Goal: Use online tool/utility: Utilize a website feature to perform a specific function

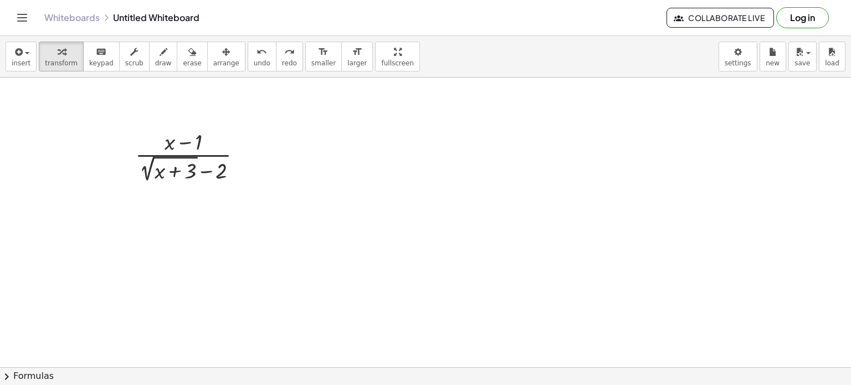
scroll to position [6, 0]
drag, startPoint x: 100, startPoint y: 112, endPoint x: 232, endPoint y: 168, distance: 143.6
click at [185, 189] on icon at bounding box center [184, 189] width 12 height 12
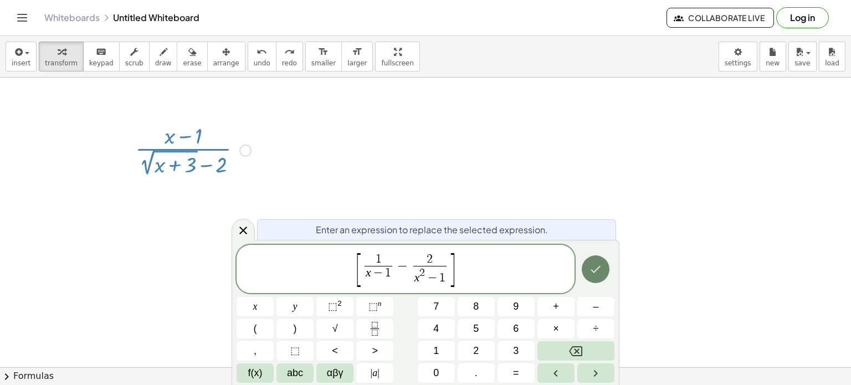
click at [594, 279] on button "Done" at bounding box center [596, 269] width 28 height 28
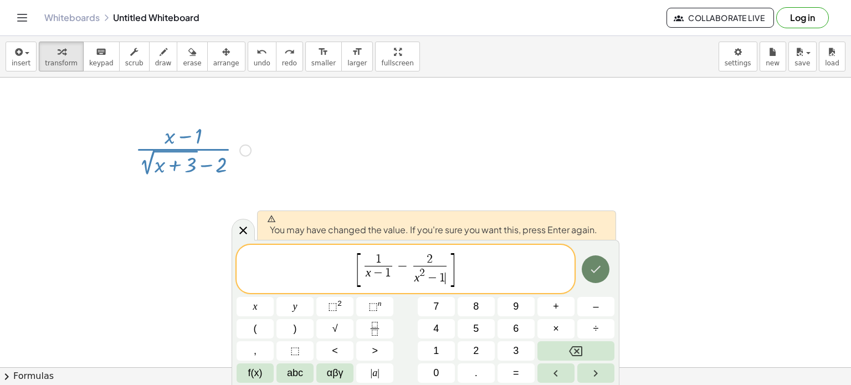
click at [593, 271] on icon "Done" at bounding box center [595, 269] width 13 height 13
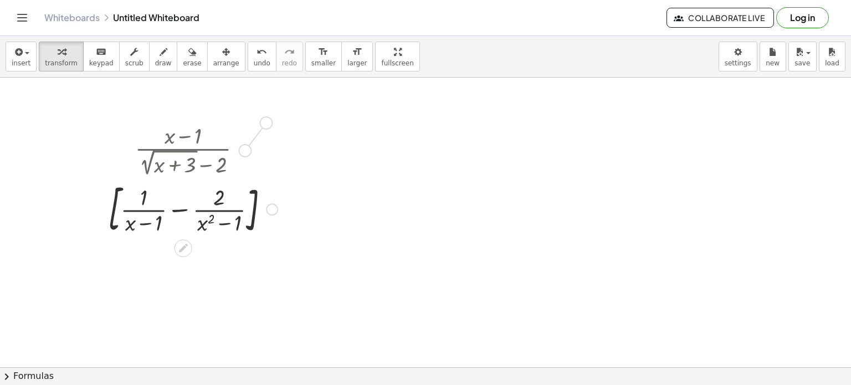
drag, startPoint x: 242, startPoint y: 151, endPoint x: 268, endPoint y: 116, distance: 43.4
click at [268, 117] on div "· ( + x − 1 ) · ( + 2 √ ( + x + 3 ) − 2 ) [ + · 1 · ( + x − 1 ) − · 2 · ( + x 2…" at bounding box center [188, 179] width 194 height 124
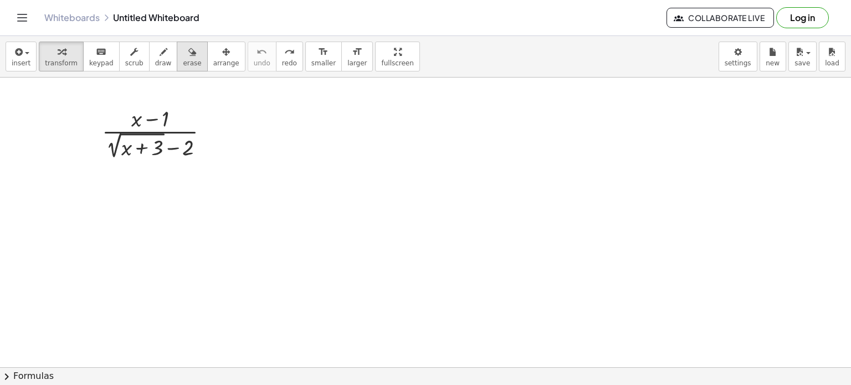
click at [188, 55] on icon "button" at bounding box center [192, 51] width 8 height 13
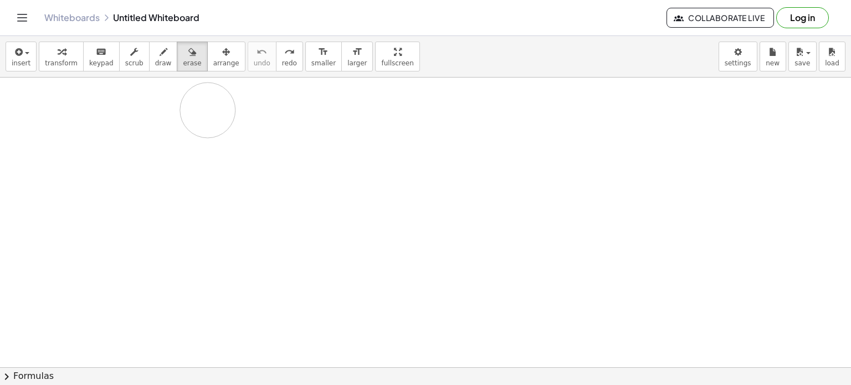
drag, startPoint x: 76, startPoint y: 138, endPoint x: 207, endPoint y: 111, distance: 132.9
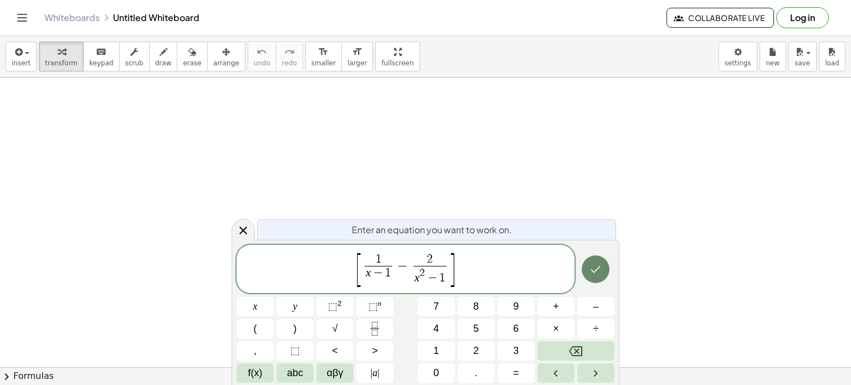
click at [594, 270] on icon "Done" at bounding box center [595, 269] width 13 height 13
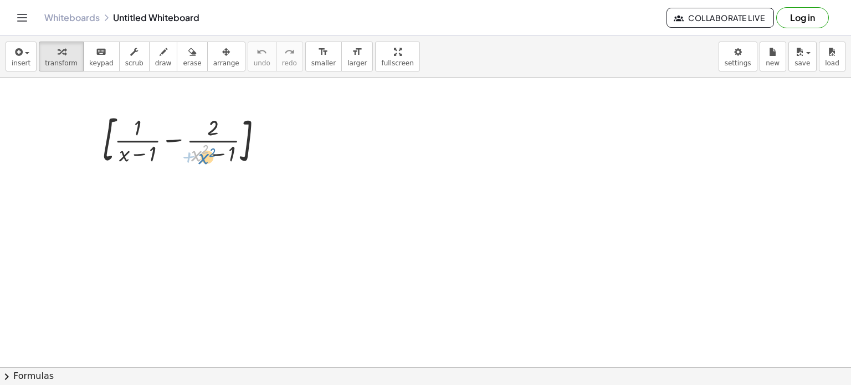
drag, startPoint x: 199, startPoint y: 158, endPoint x: 208, endPoint y: 163, distance: 10.4
click at [208, 163] on div at bounding box center [186, 139] width 181 height 60
click at [29, 55] on button "insert" at bounding box center [21, 57] width 31 height 30
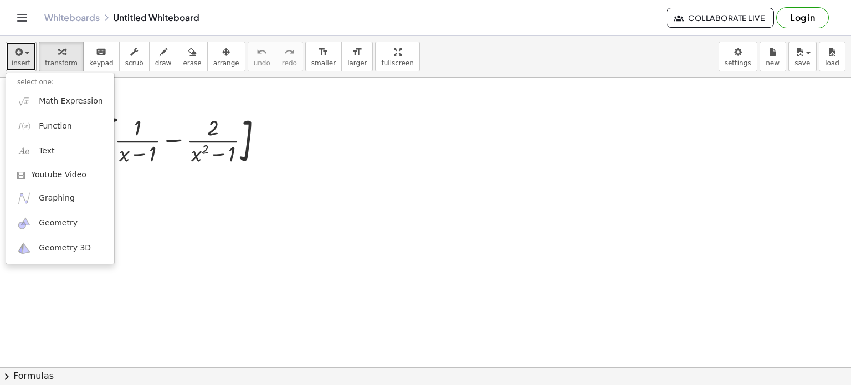
click at [21, 56] on icon "button" at bounding box center [18, 51] width 10 height 13
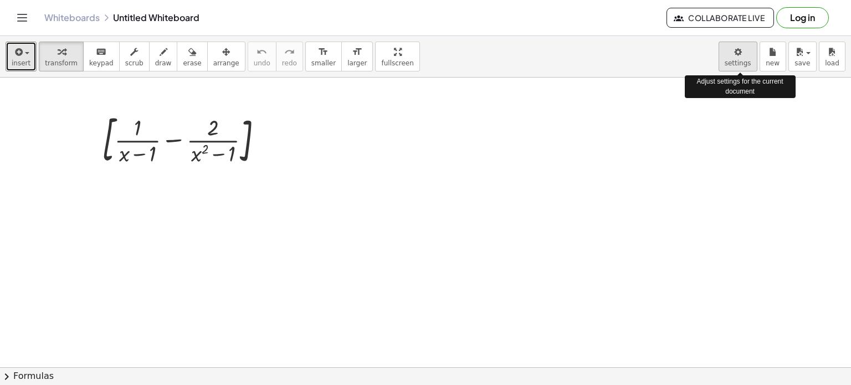
click at [742, 59] on body "Graspable Math Activities Get Started Activity Bank Assigned Work Classes White…" at bounding box center [425, 192] width 851 height 385
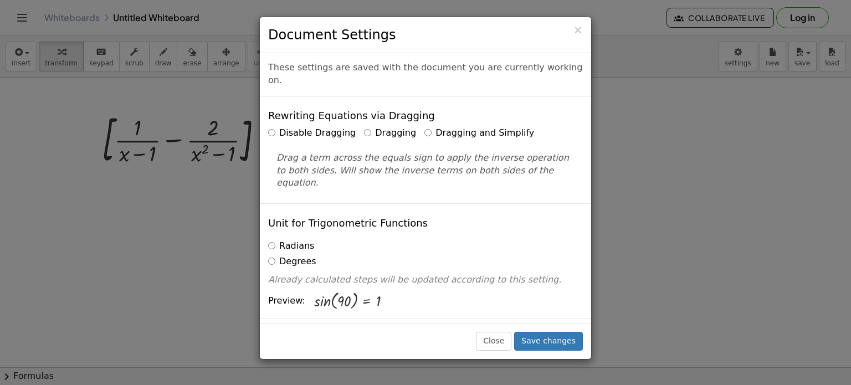
click at [424, 127] on label "Dragging and Simplify" at bounding box center [479, 133] width 110 height 13
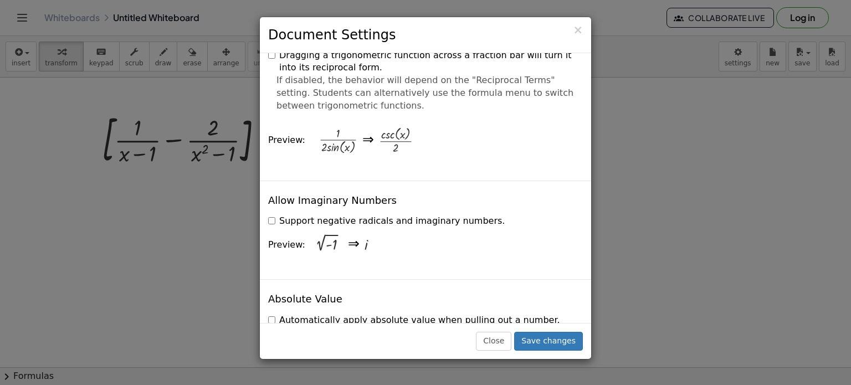
scroll to position [1970, 0]
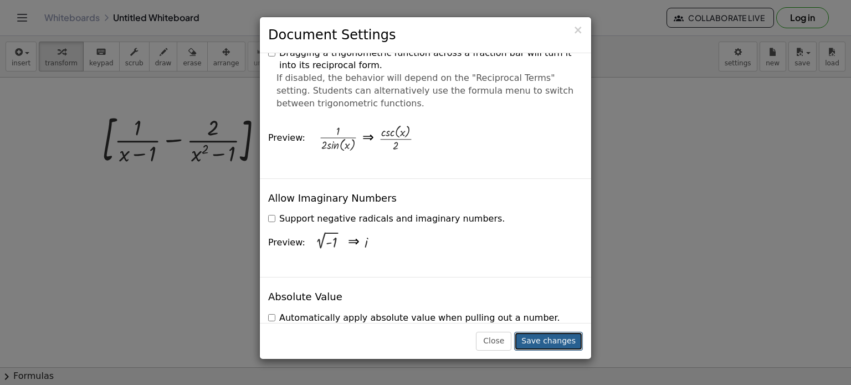
click at [569, 340] on button "Save changes" at bounding box center [548, 341] width 69 height 19
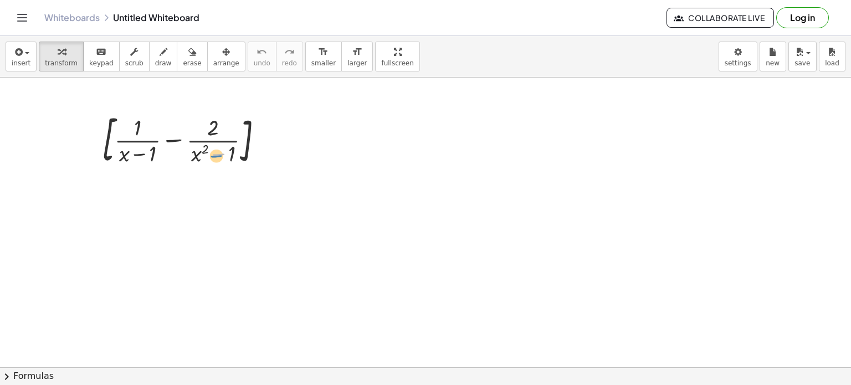
click at [227, 151] on div at bounding box center [186, 139] width 181 height 60
drag, startPoint x: 192, startPoint y: 150, endPoint x: 231, endPoint y: 159, distance: 39.9
click at [231, 159] on div at bounding box center [186, 139] width 181 height 60
drag, startPoint x: 218, startPoint y: 156, endPoint x: 158, endPoint y: 130, distance: 65.3
click at [158, 130] on div at bounding box center [186, 139] width 181 height 60
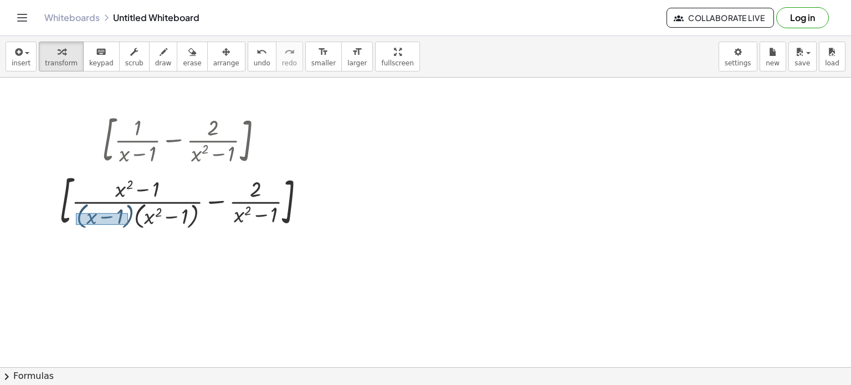
drag, startPoint x: 76, startPoint y: 213, endPoint x: 127, endPoint y: 224, distance: 52.8
click at [127, 224] on div at bounding box center [187, 199] width 266 height 63
drag, startPoint x: 105, startPoint y: 218, endPoint x: 249, endPoint y: 193, distance: 146.3
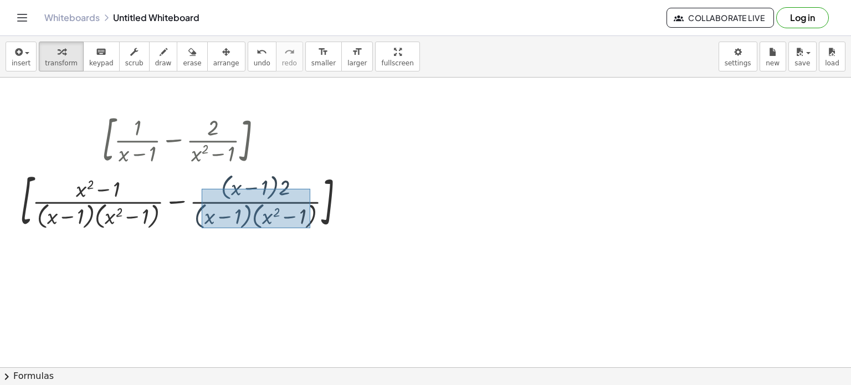
drag, startPoint x: 202, startPoint y: 188, endPoint x: 310, endPoint y: 229, distance: 115.4
click at [310, 229] on div at bounding box center [186, 200] width 344 height 66
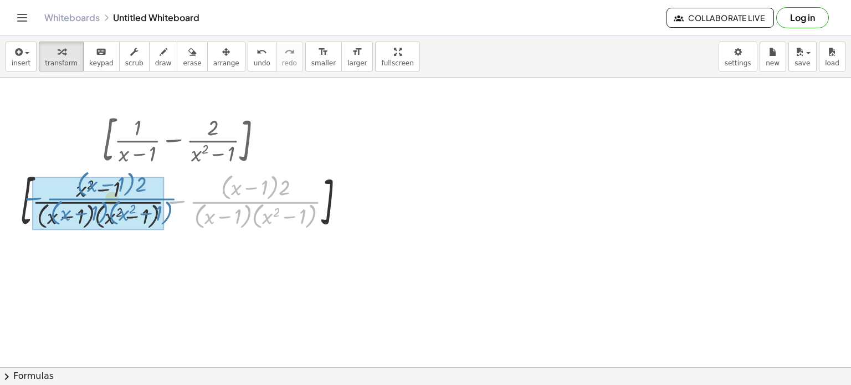
drag, startPoint x: 298, startPoint y: 200, endPoint x: 155, endPoint y: 196, distance: 143.0
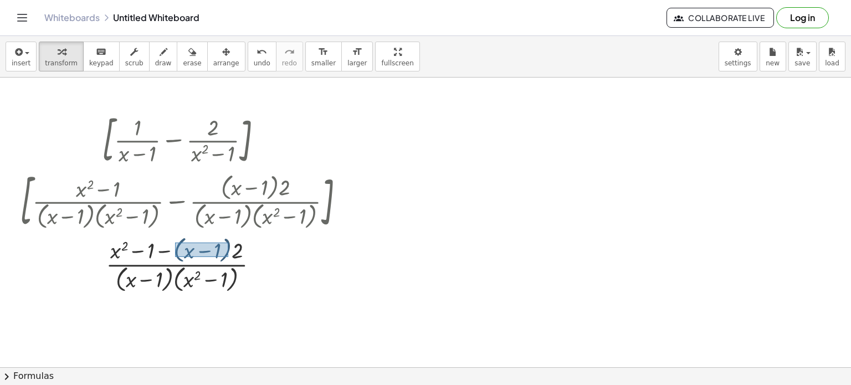
drag, startPoint x: 175, startPoint y: 242, endPoint x: 228, endPoint y: 255, distance: 54.3
click at [228, 255] on div at bounding box center [186, 264] width 344 height 62
drag, startPoint x: 221, startPoint y: 249, endPoint x: 162, endPoint y: 278, distance: 65.7
click at [162, 278] on div at bounding box center [186, 264] width 344 height 62
drag, startPoint x: 235, startPoint y: 252, endPoint x: 151, endPoint y: 253, distance: 84.8
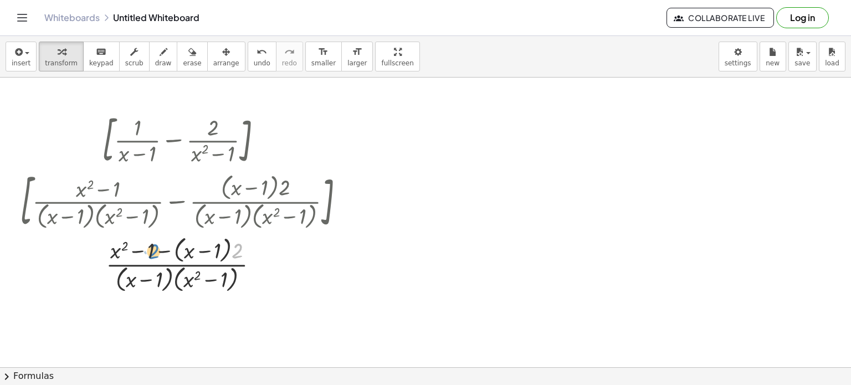
click at [151, 253] on div at bounding box center [186, 264] width 344 height 62
drag, startPoint x: 237, startPoint y: 249, endPoint x: 133, endPoint y: 251, distance: 104.2
click at [133, 251] on div at bounding box center [186, 264] width 344 height 62
drag, startPoint x: 165, startPoint y: 250, endPoint x: 188, endPoint y: 251, distance: 23.3
